Goal: Information Seeking & Learning: Find specific fact

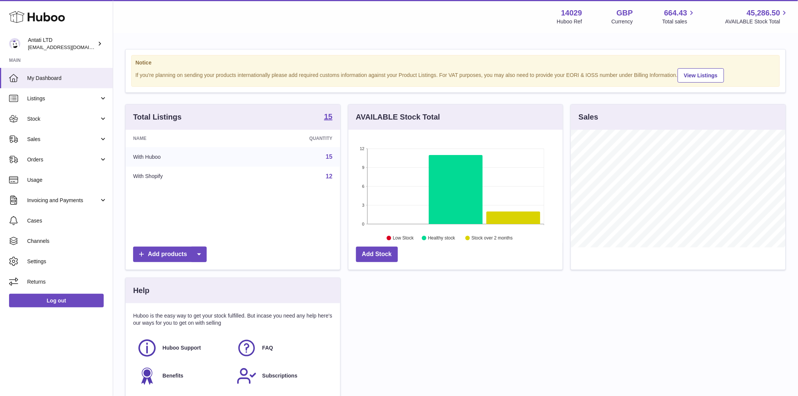
scroll to position [118, 214]
click at [35, 138] on span "Sales" at bounding box center [63, 139] width 72 height 7
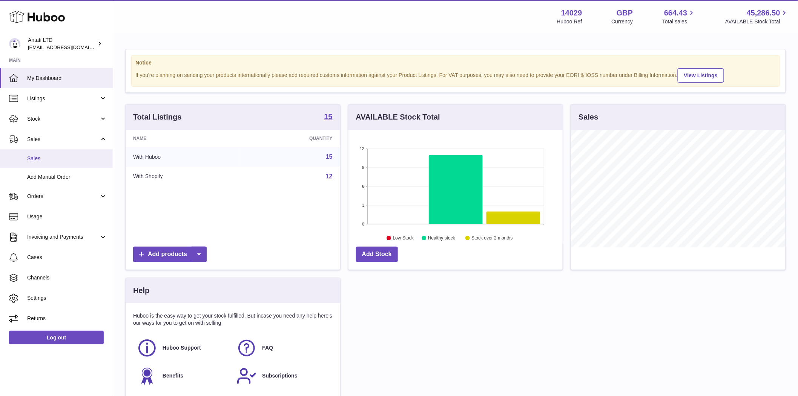
click at [46, 163] on link "Sales" at bounding box center [56, 158] width 113 height 18
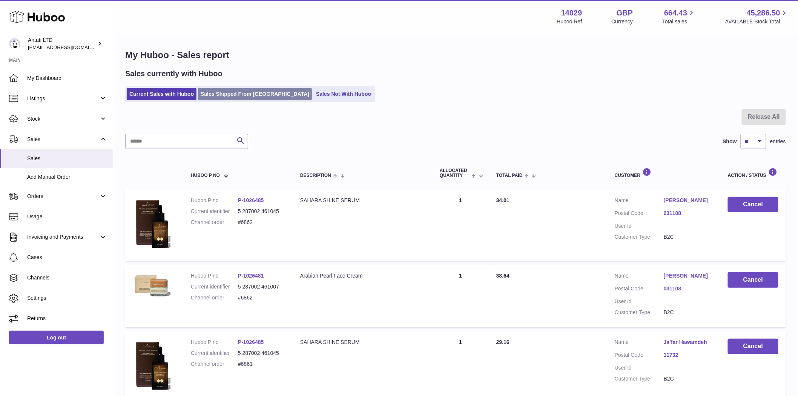
click at [228, 93] on link "Sales Shipped From Huboo" at bounding box center [255, 94] width 114 height 12
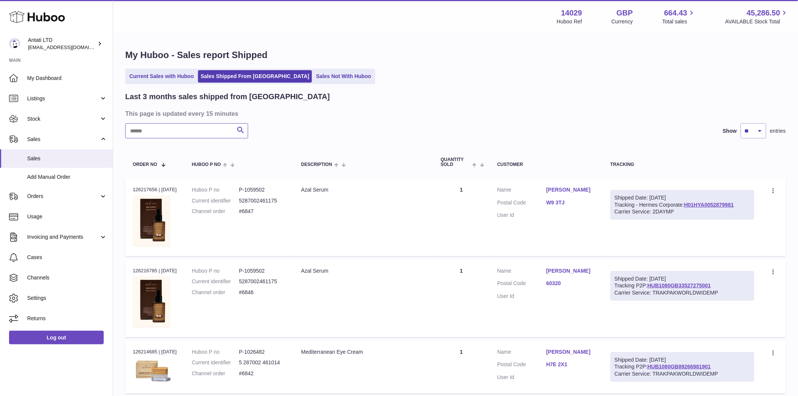
click at [157, 135] on input "text" at bounding box center [186, 130] width 123 height 15
paste input "****"
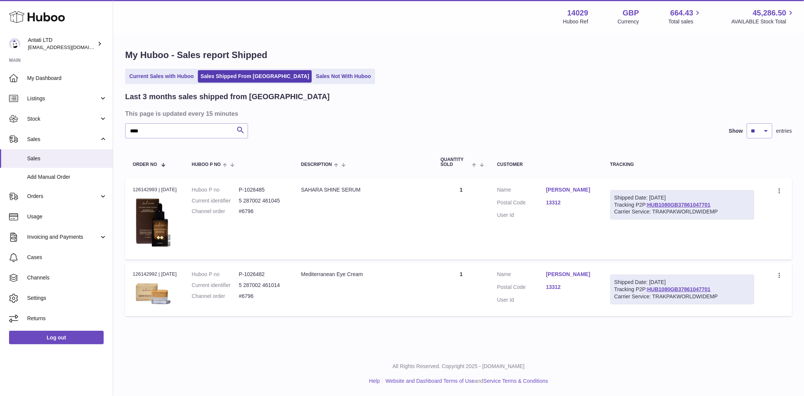
click at [576, 189] on link "Sarah Merehbi" at bounding box center [570, 189] width 49 height 7
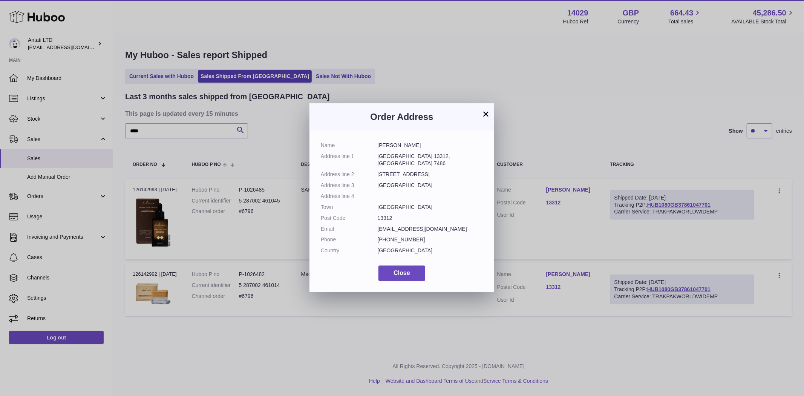
drag, startPoint x: 416, startPoint y: 149, endPoint x: 374, endPoint y: 149, distance: 41.5
click at [374, 149] on dl "Name Sarah Merehbi Address line 1 Riyadh 13312, An nafal district 7486 Address …" at bounding box center [402, 200] width 162 height 116
click at [387, 269] on button "Close" at bounding box center [402, 272] width 47 height 15
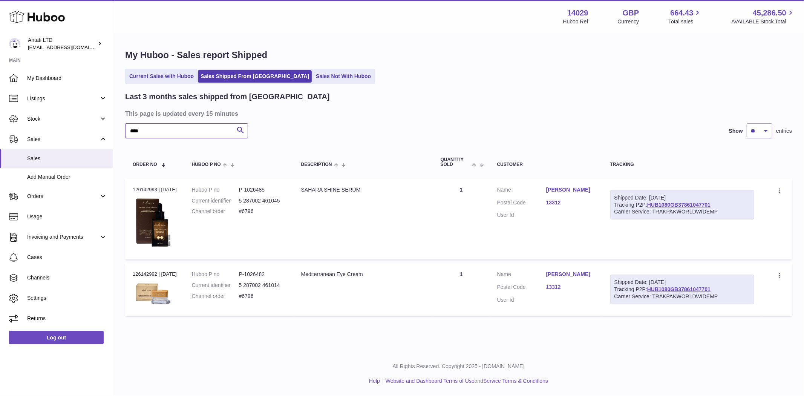
click at [190, 137] on input "****" at bounding box center [186, 130] width 123 height 15
paste input "*********"
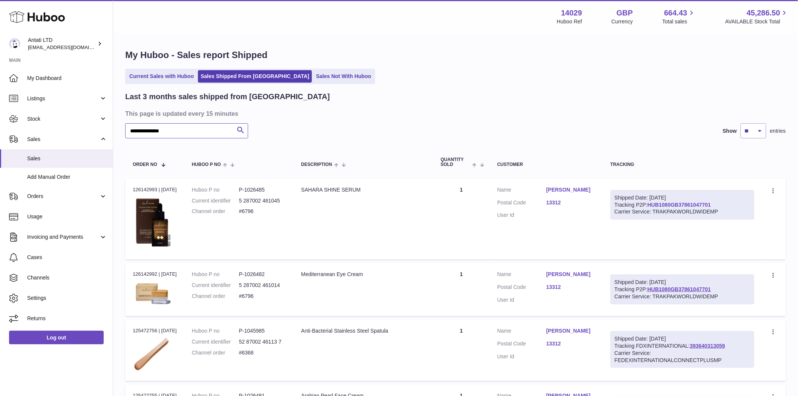
type input "**********"
click at [705, 206] on link "HUB1080GB37861047701" at bounding box center [678, 205] width 63 height 6
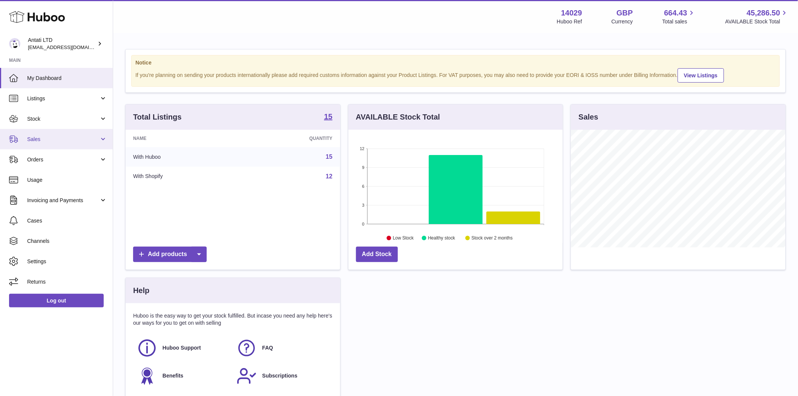
scroll to position [118, 214]
click at [46, 116] on span "Stock" at bounding box center [63, 118] width 72 height 7
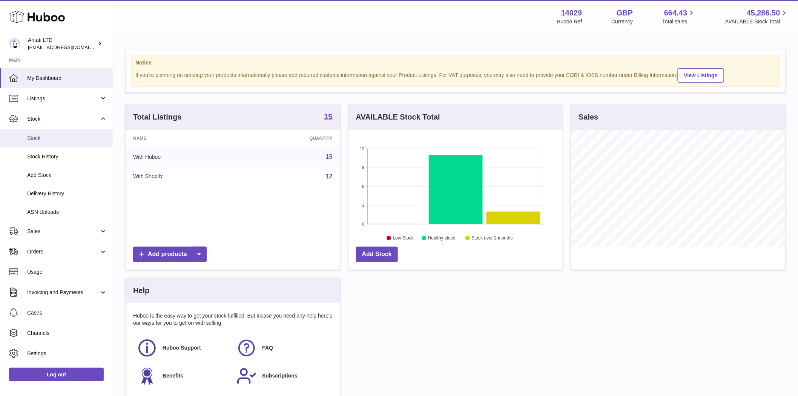
click at [46, 136] on span "Stock" at bounding box center [67, 138] width 80 height 7
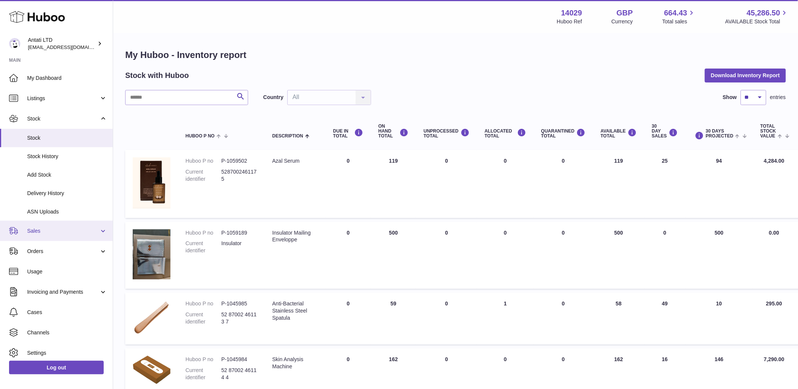
click at [38, 232] on span "Sales" at bounding box center [63, 231] width 72 height 7
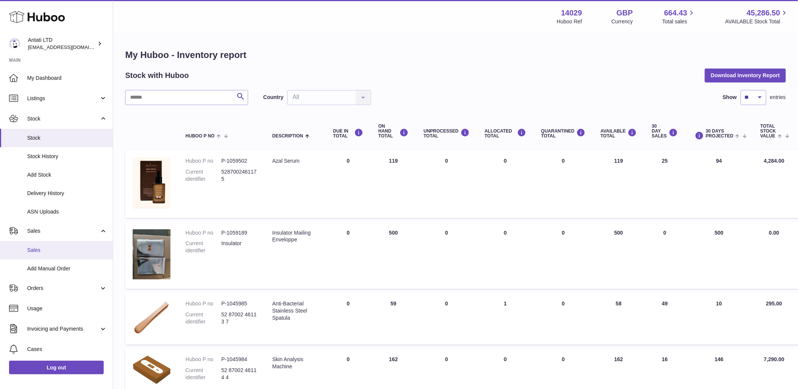
click at [39, 247] on span "Sales" at bounding box center [67, 250] width 80 height 7
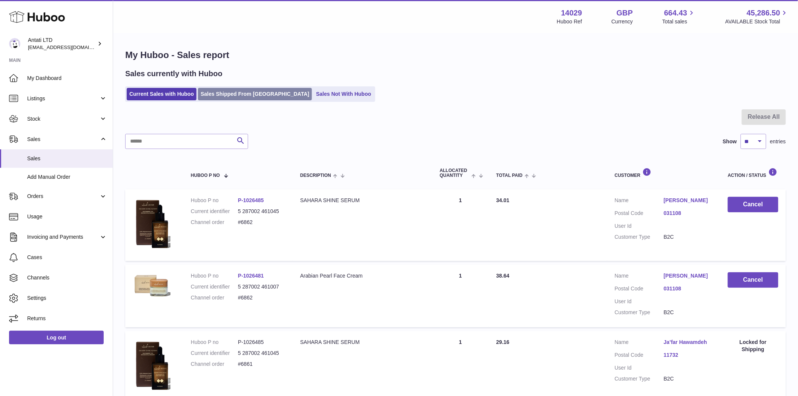
click at [227, 95] on link "Sales Shipped From [GEOGRAPHIC_DATA]" at bounding box center [255, 94] width 114 height 12
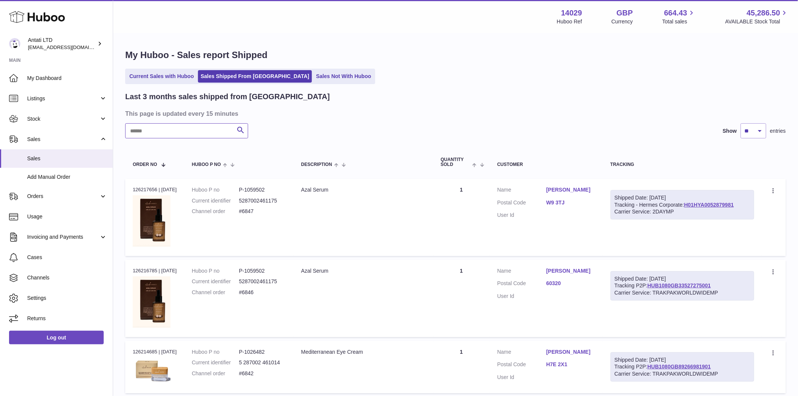
click at [154, 130] on input "text" at bounding box center [186, 130] width 123 height 15
paste input "**********"
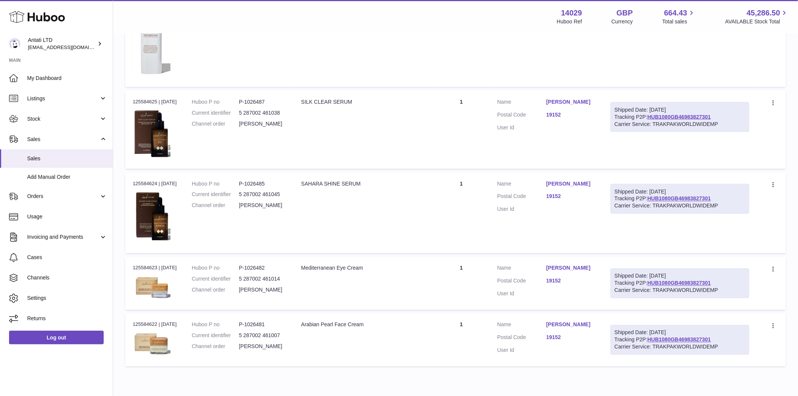
scroll to position [437, 0]
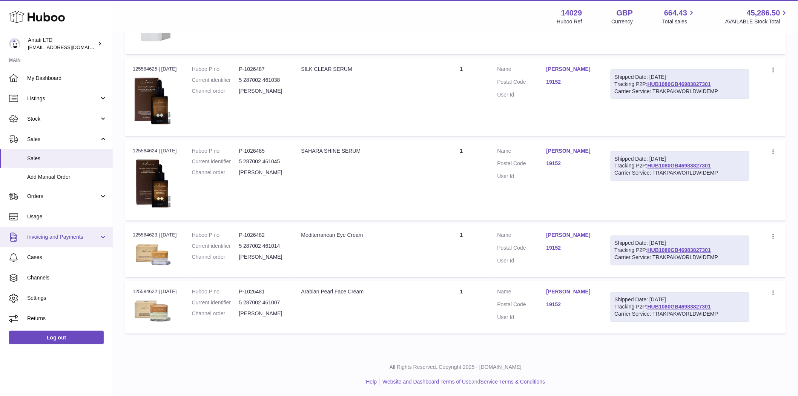
type input "**********"
click at [294, 231] on td "Huboo P no P-1026482 Current identifier 5 287002 461014 Channel order sabreen s…" at bounding box center [238, 250] width 109 height 53
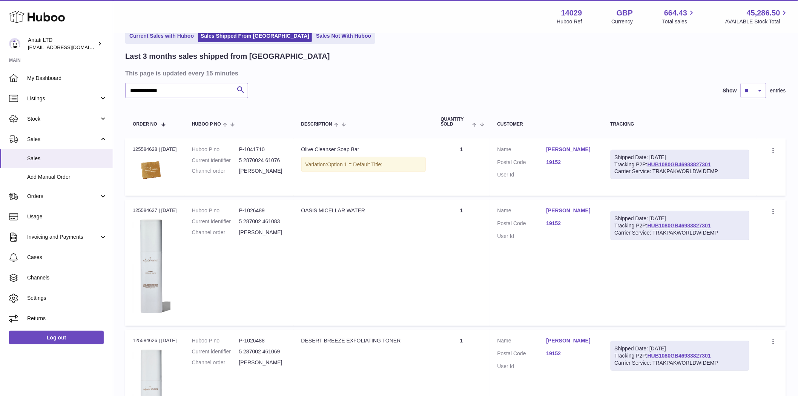
scroll to position [0, 0]
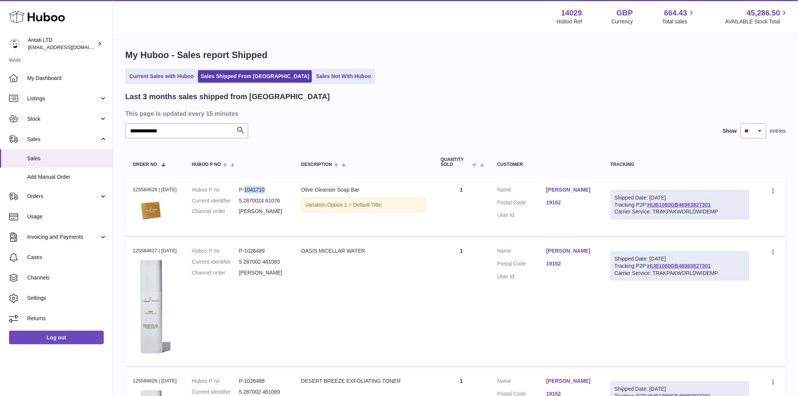
drag, startPoint x: 276, startPoint y: 192, endPoint x: 251, endPoint y: 194, distance: 24.6
click at [251, 194] on dl "Huboo P no P-1041710 Current identifier 5 2870024 61076 Channel order sabreen s…" at bounding box center [239, 202] width 94 height 33
copy dd "1041710"
drag, startPoint x: 278, startPoint y: 250, endPoint x: 251, endPoint y: 253, distance: 26.6
click at [251, 253] on dd "P-1026489" at bounding box center [262, 250] width 47 height 7
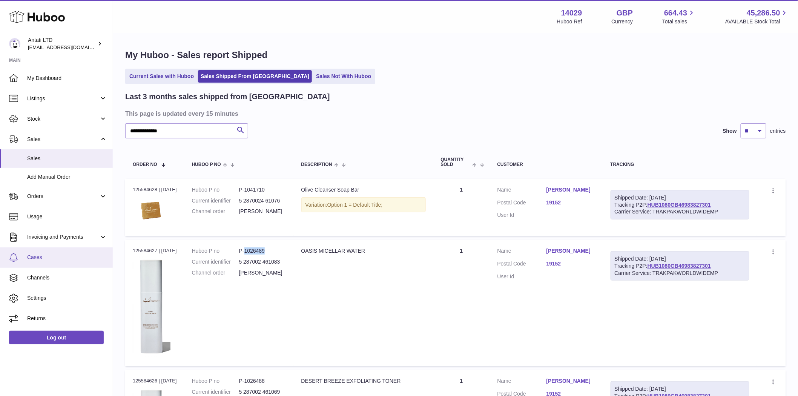
copy dd "1026489"
click at [357, 325] on td "Description OASIS MICELLAR WATER" at bounding box center [364, 303] width 140 height 126
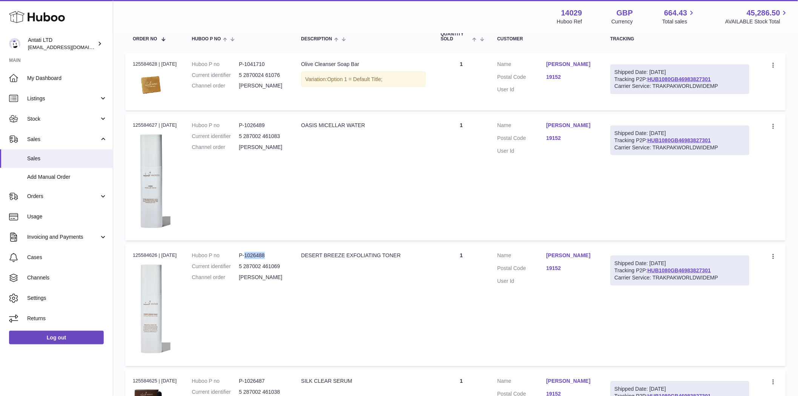
drag, startPoint x: 277, startPoint y: 256, endPoint x: 253, endPoint y: 256, distance: 24.1
click at [253, 256] on dd "P-1026488" at bounding box center [262, 255] width 47 height 7
copy dd "1026488"
click at [346, 287] on td "Description DESERT BREEZE EXFOLIATING TONER" at bounding box center [364, 305] width 140 height 122
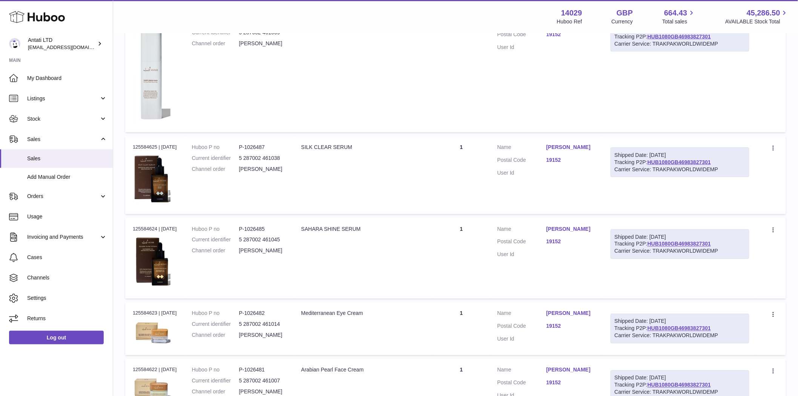
scroll to position [377, 0]
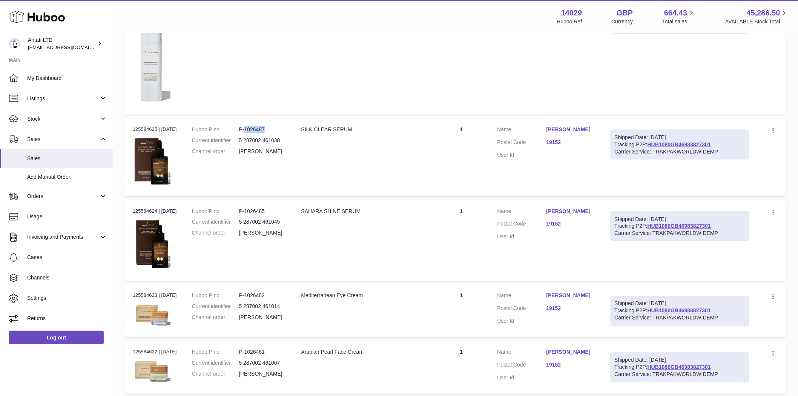
drag, startPoint x: 277, startPoint y: 132, endPoint x: 251, endPoint y: 132, distance: 25.6
click at [251, 132] on dd "P-1026487" at bounding box center [262, 129] width 47 height 7
copy dd "1026487"
drag, startPoint x: 278, startPoint y: 212, endPoint x: 251, endPoint y: 211, distance: 27.2
click at [251, 211] on dd "P-1026485" at bounding box center [262, 211] width 47 height 7
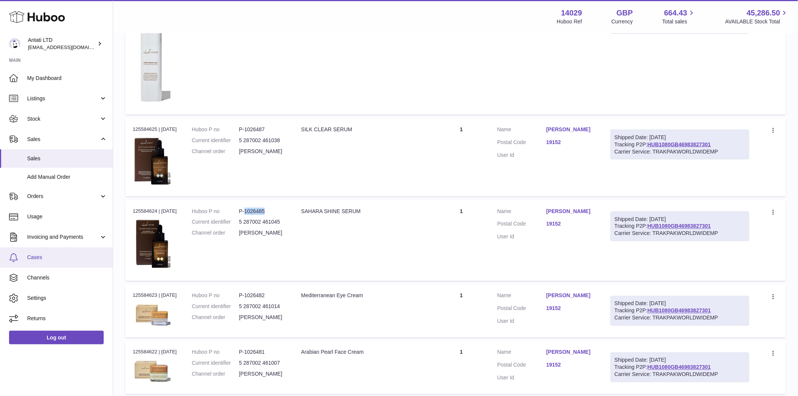
copy dd "1026485"
drag, startPoint x: 276, startPoint y: 296, endPoint x: 251, endPoint y: 299, distance: 25.4
click at [251, 299] on dl "Huboo P no P-1026482 Current identifier 5 287002 461014 Channel order sabreen s…" at bounding box center [239, 308] width 94 height 33
copy dd "1026482"
drag, startPoint x: 273, startPoint y: 354, endPoint x: 251, endPoint y: 355, distance: 22.2
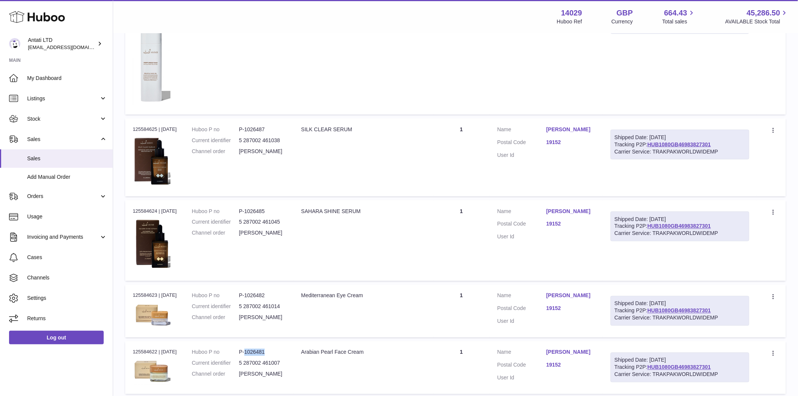
click at [251, 355] on dd "P-1026481" at bounding box center [262, 352] width 47 height 7
copy dd "1026481"
click at [375, 314] on td "Description Mediterranean Eye Cream" at bounding box center [364, 311] width 140 height 53
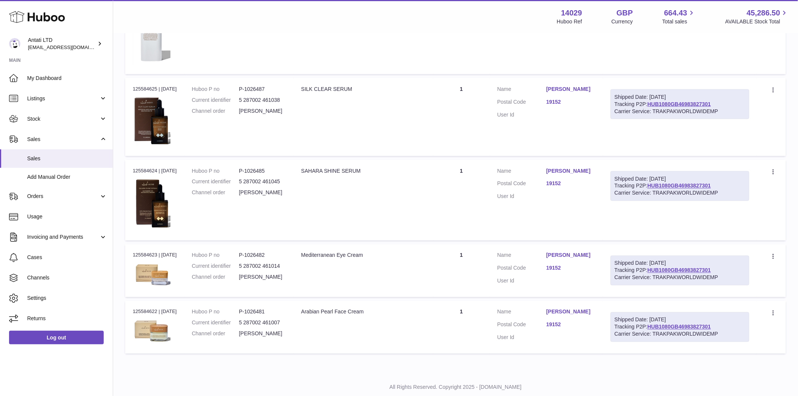
scroll to position [437, 0]
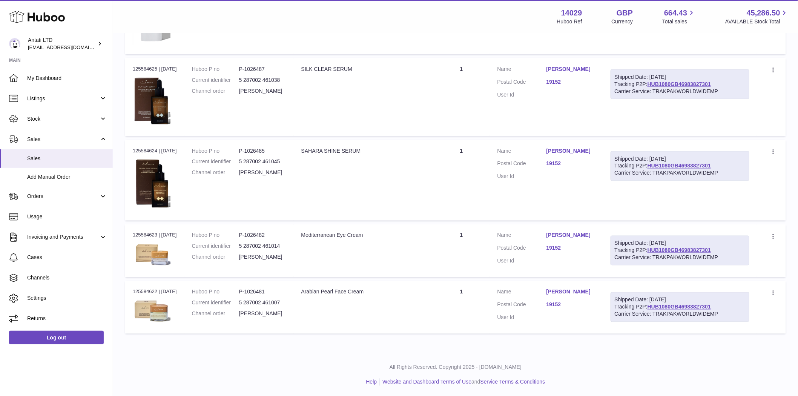
click at [294, 319] on td "Huboo P no P-1026481 Current identifier 5 287002 461007 Channel order sabreen s…" at bounding box center [238, 307] width 109 height 53
click at [287, 263] on td "Huboo P no P-1026482 Current identifier 5 287002 461014 Channel order sabreen s…" at bounding box center [238, 250] width 109 height 53
drag, startPoint x: 273, startPoint y: 181, endPoint x: 274, endPoint y: 148, distance: 32.8
click at [273, 180] on td "Huboo P no P-1026485 Current identifier 5 287002 461045 Channel order sabreen s…" at bounding box center [238, 180] width 109 height 81
click at [273, 130] on td "Huboo P no P-1026487 Current identifier 5 287002 461038 Channel order sabreen s…" at bounding box center [238, 97] width 109 height 78
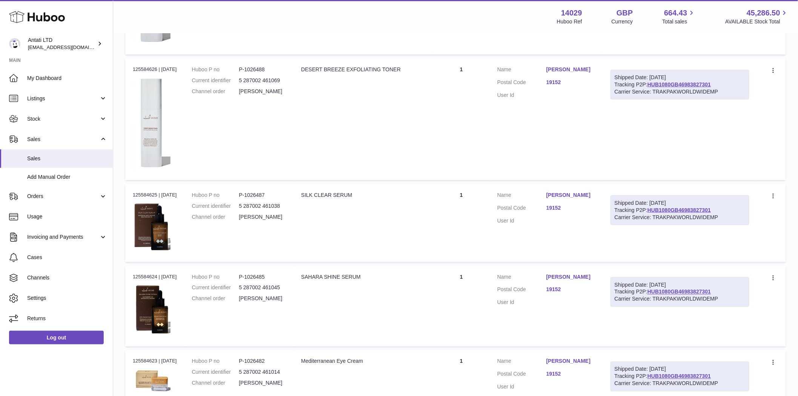
scroll to position [186, 0]
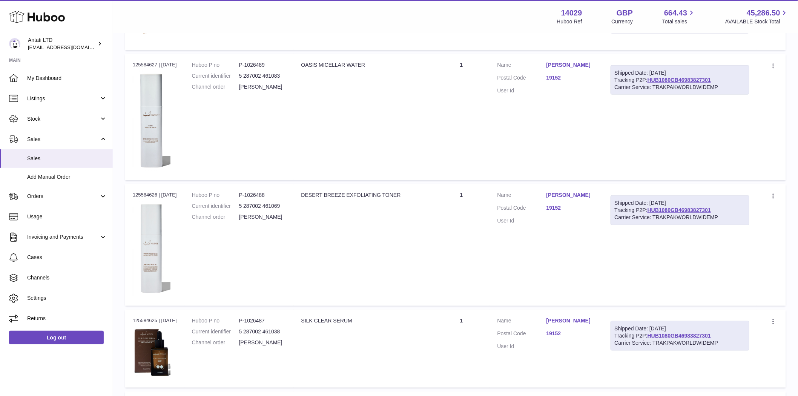
click at [351, 261] on td "Description DESERT BREEZE EXFOLIATING TONER" at bounding box center [364, 245] width 140 height 122
click at [309, 141] on td "Description OASIS MICELLAR WATER" at bounding box center [364, 117] width 140 height 126
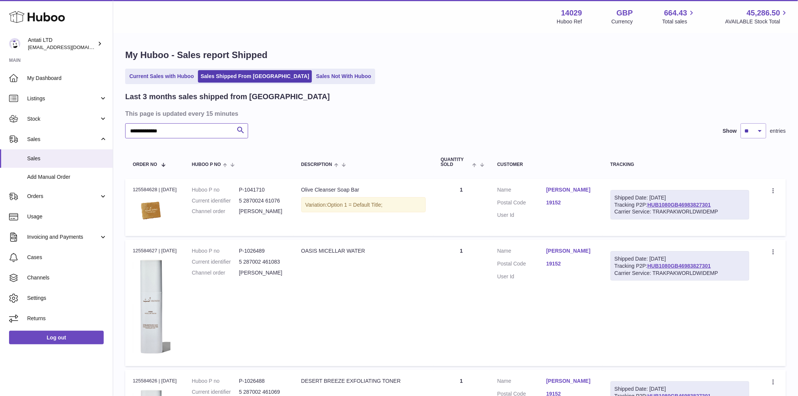
drag, startPoint x: 175, startPoint y: 132, endPoint x: 127, endPoint y: 134, distance: 47.9
click at [127, 134] on input "**********" at bounding box center [186, 130] width 123 height 15
click at [150, 81] on link "Current Sales with Huboo" at bounding box center [162, 76] width 70 height 12
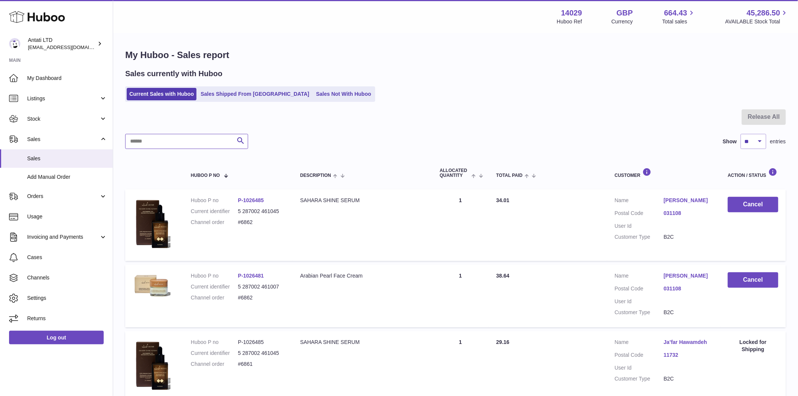
click at [162, 144] on input "text" at bounding box center [186, 141] width 123 height 15
paste input "**********"
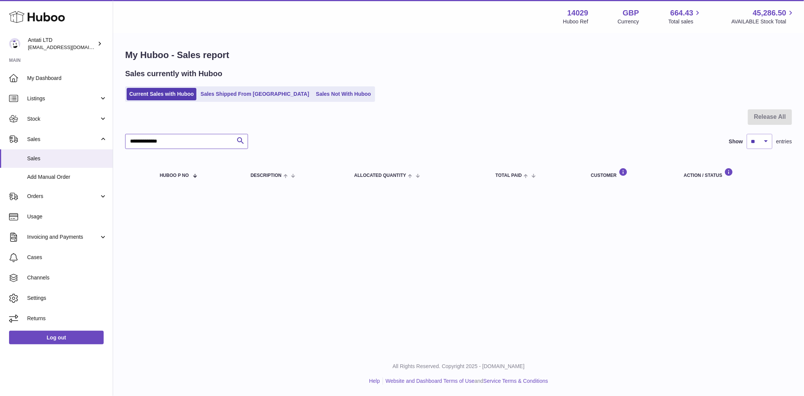
type input "**********"
